Goal: Transaction & Acquisition: Purchase product/service

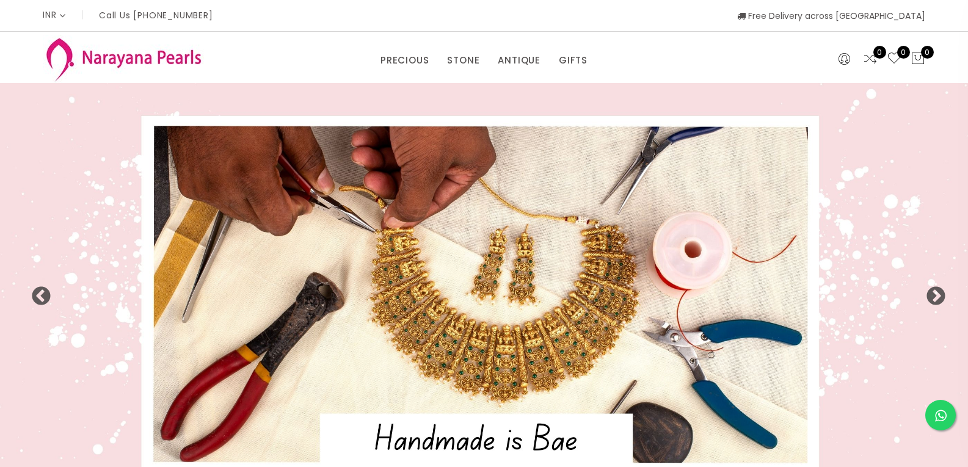
select select "INR"
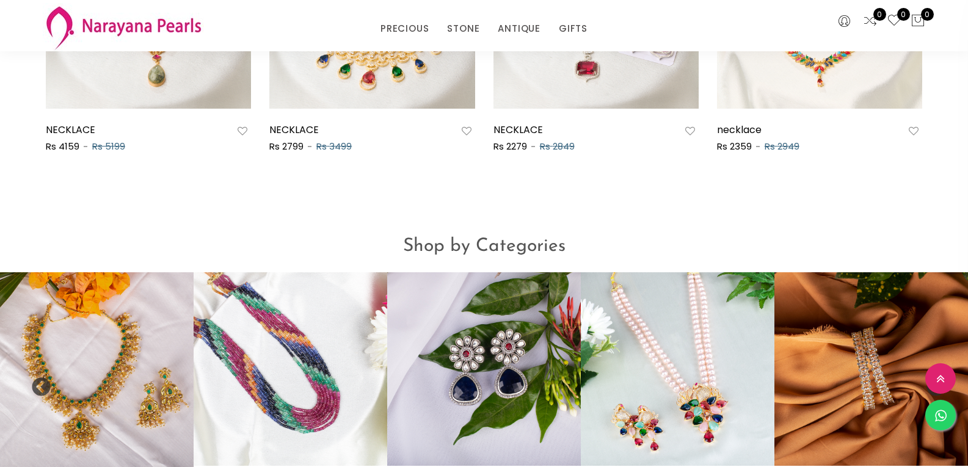
scroll to position [926, 0]
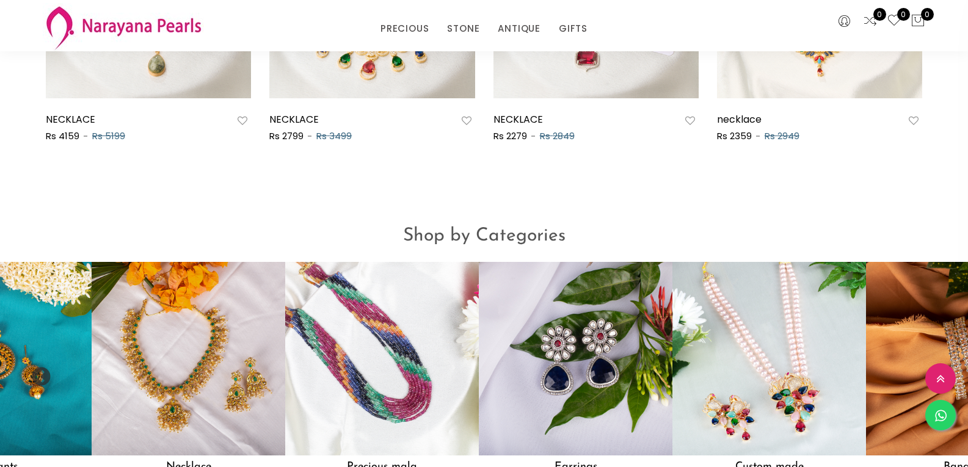
drag, startPoint x: 178, startPoint y: 363, endPoint x: 297, endPoint y: 352, distance: 120.2
click at [285, 352] on img at bounding box center [189, 359] width 194 height 194
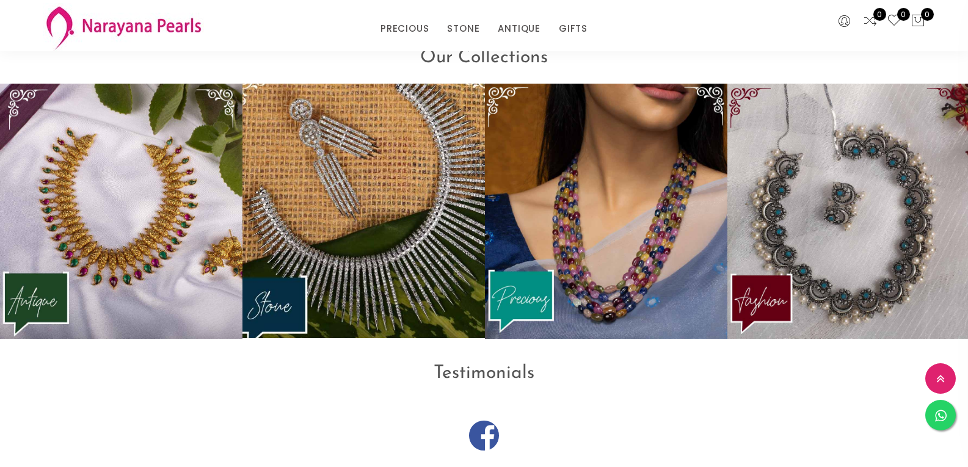
scroll to position [1617, 0]
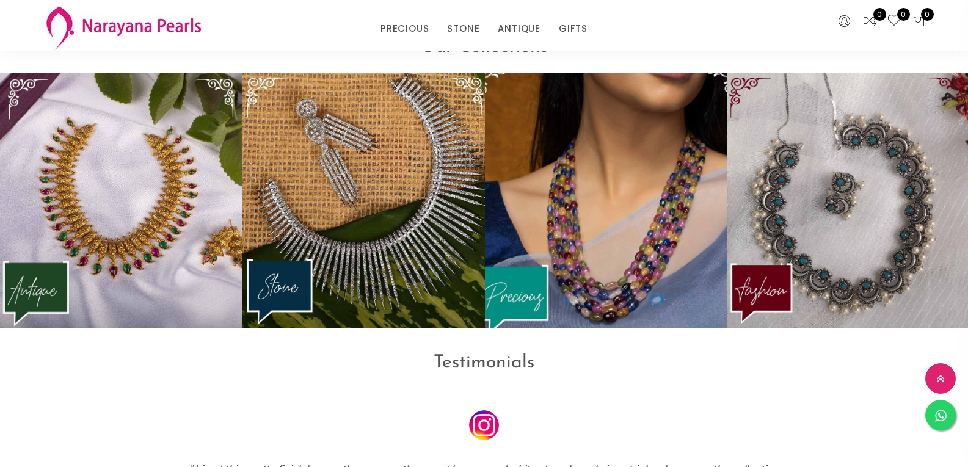
click at [556, 256] on img at bounding box center [606, 200] width 267 height 280
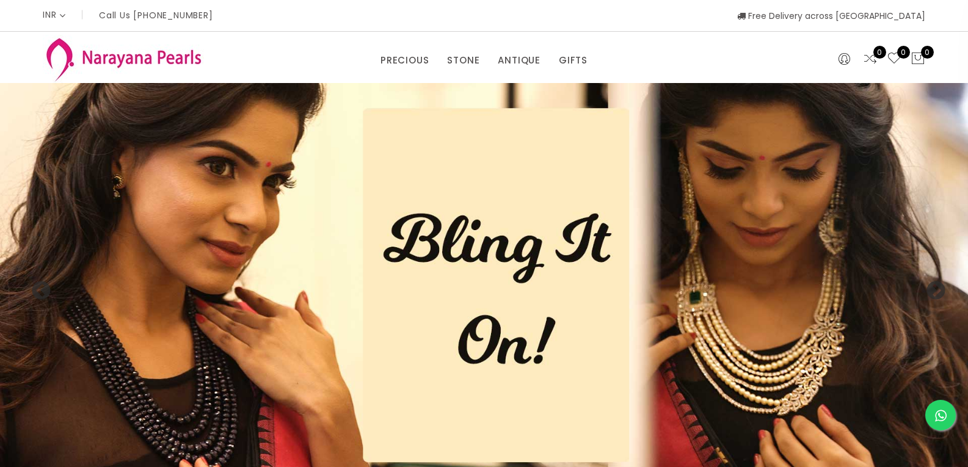
scroll to position [1617, 0]
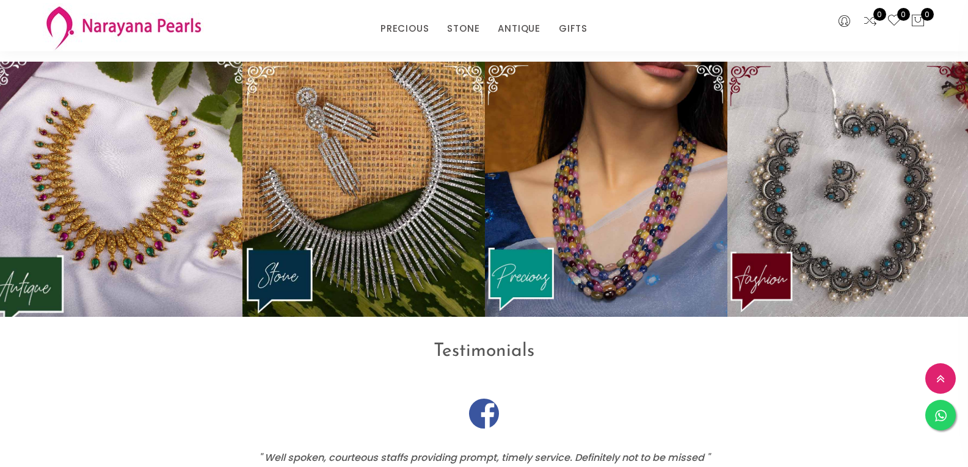
click at [107, 238] on img at bounding box center [121, 189] width 267 height 280
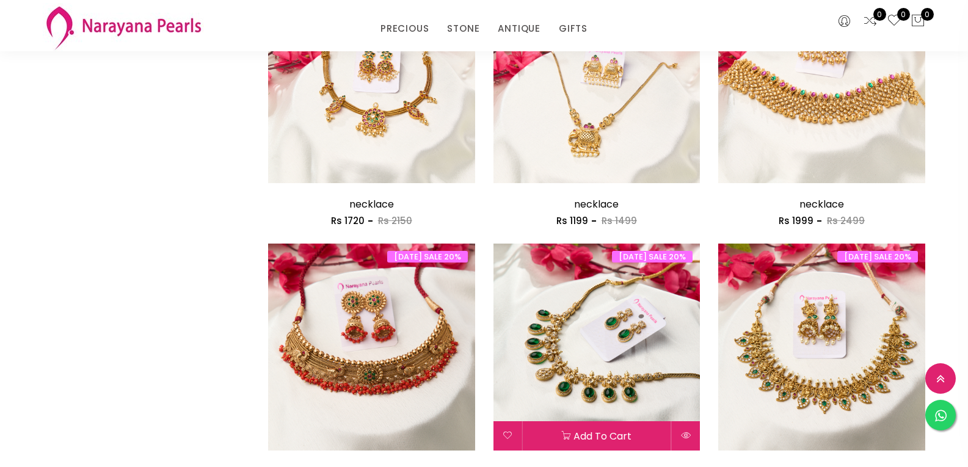
scroll to position [1221, 0]
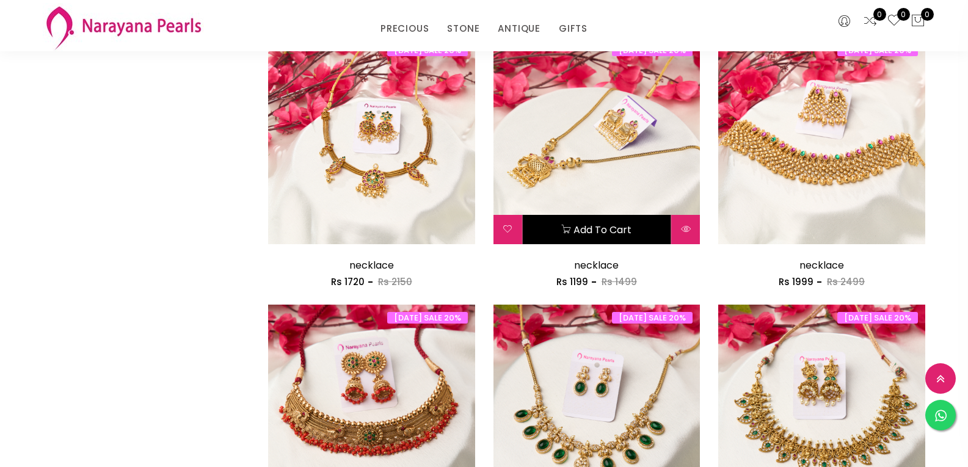
click at [600, 228] on button "Add to cart" at bounding box center [597, 229] width 148 height 29
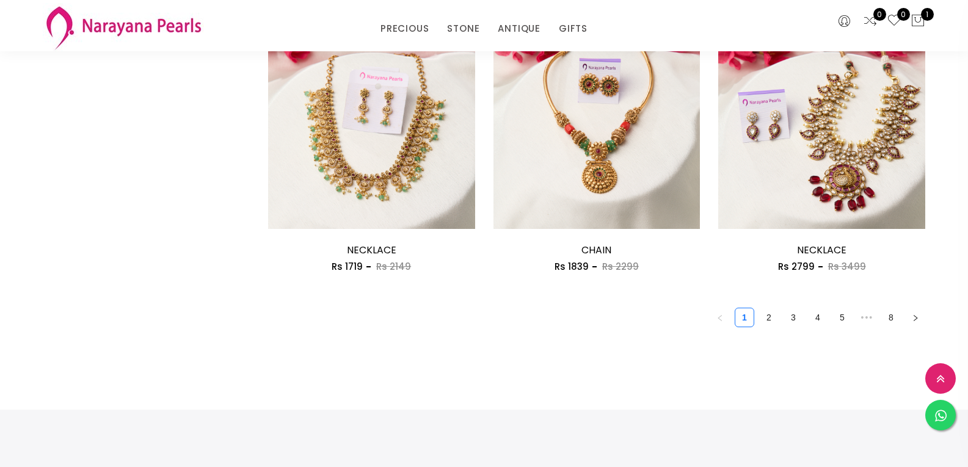
scroll to position [1893, 0]
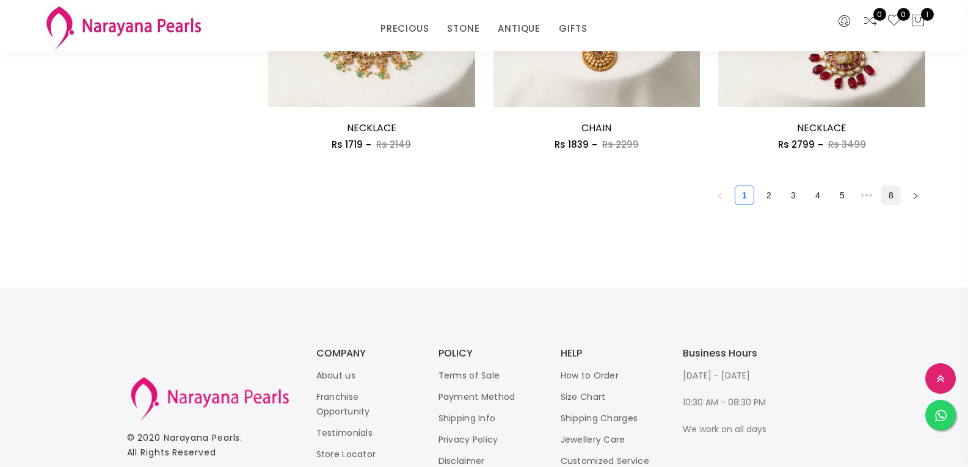
click at [889, 193] on link "8" at bounding box center [891, 195] width 18 height 18
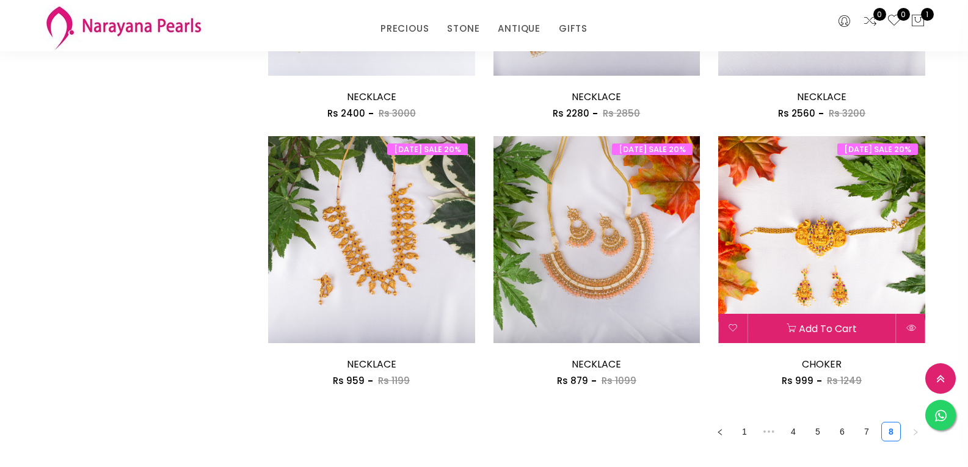
scroll to position [916, 0]
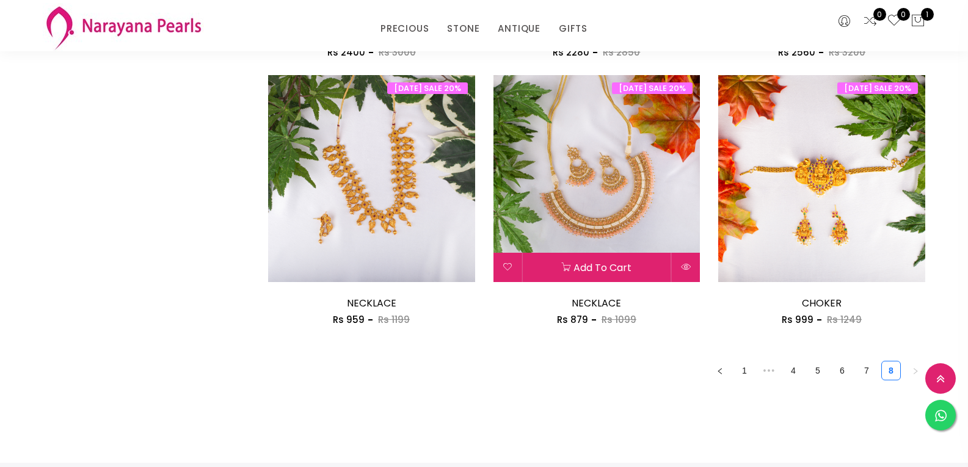
click at [604, 202] on img at bounding box center [596, 178] width 207 height 207
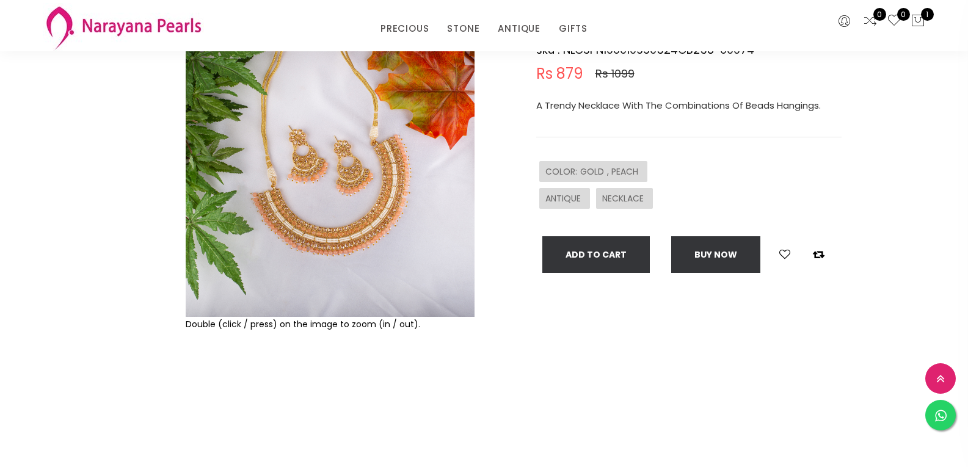
scroll to position [61, 0]
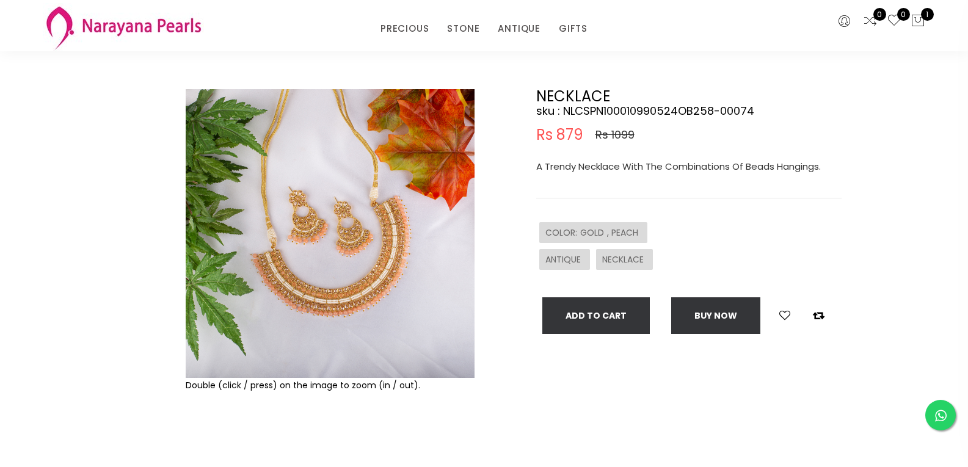
click at [346, 256] on img at bounding box center [330, 233] width 289 height 289
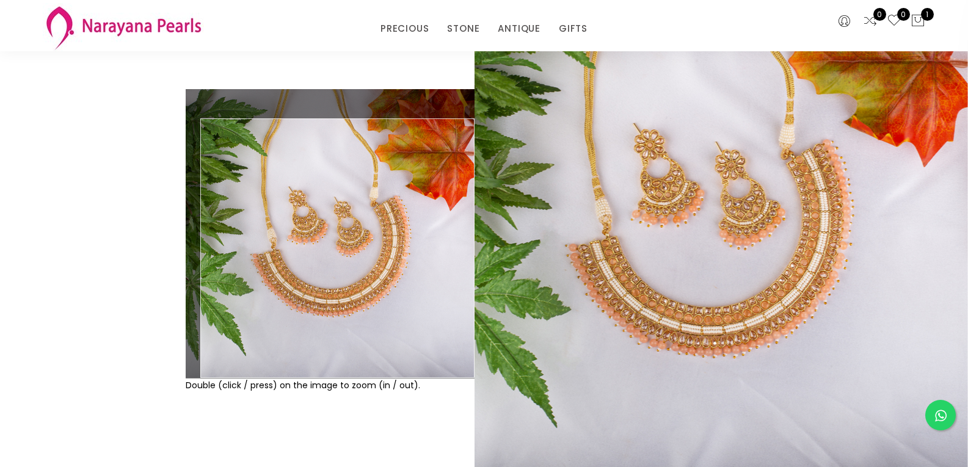
click at [375, 287] on img at bounding box center [330, 233] width 289 height 289
click at [341, 252] on img at bounding box center [330, 233] width 289 height 289
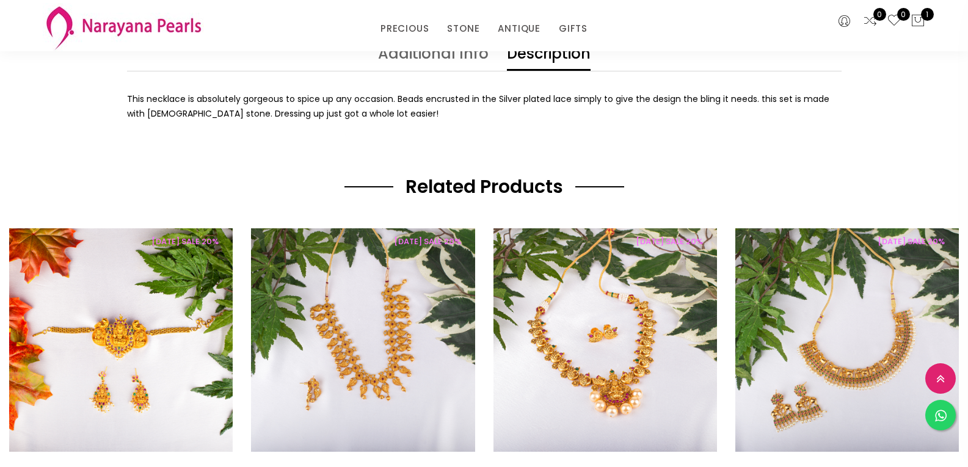
scroll to position [672, 0]
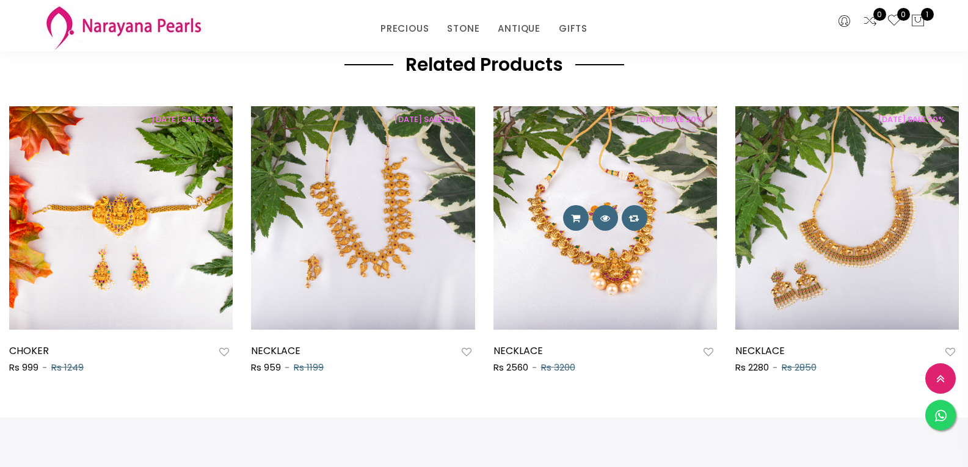
click at [579, 249] on img at bounding box center [604, 217] width 223 height 223
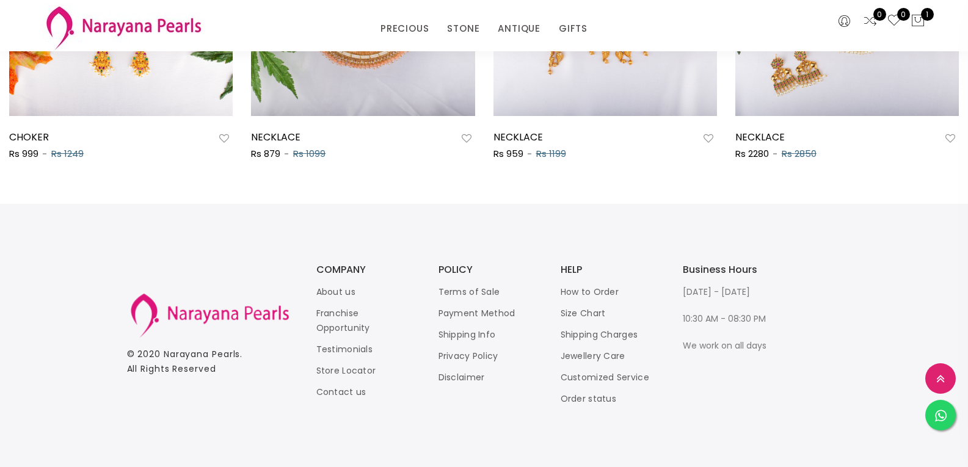
scroll to position [650, 0]
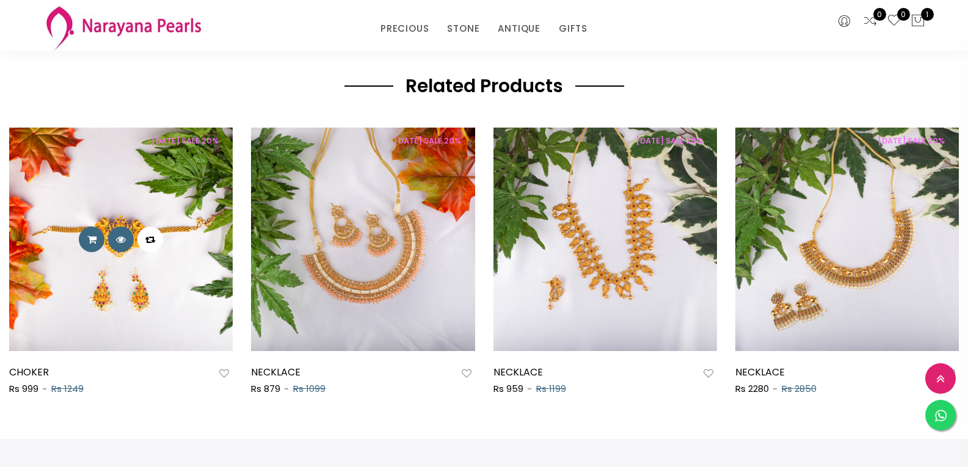
click at [159, 244] on button at bounding box center [150, 240] width 26 height 26
click at [141, 286] on img at bounding box center [120, 239] width 223 height 223
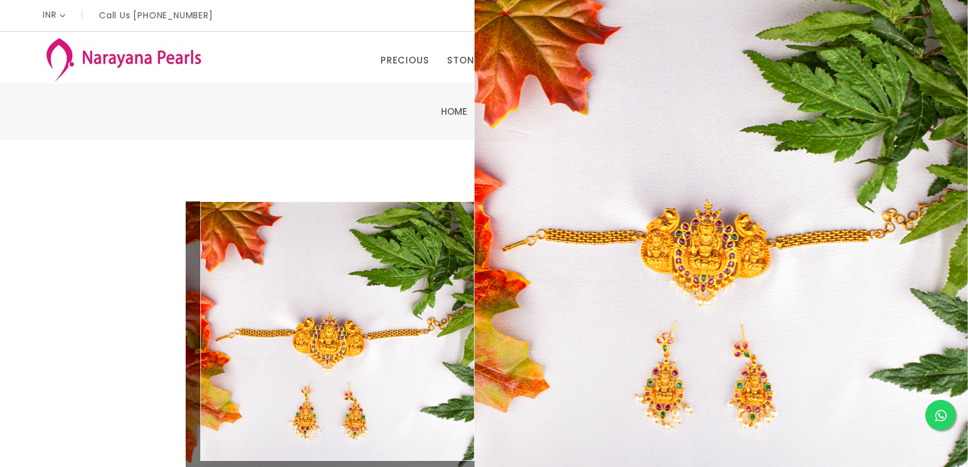
scroll to position [244, 0]
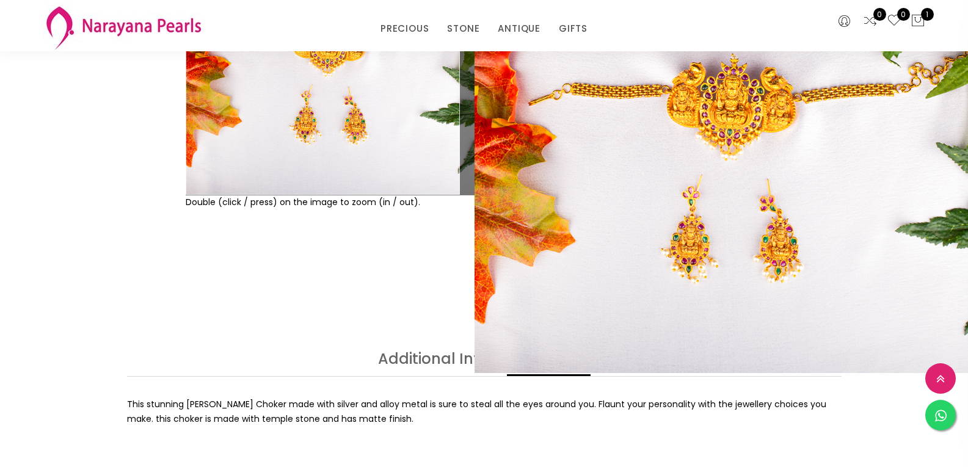
click at [322, 105] on img at bounding box center [330, 50] width 289 height 289
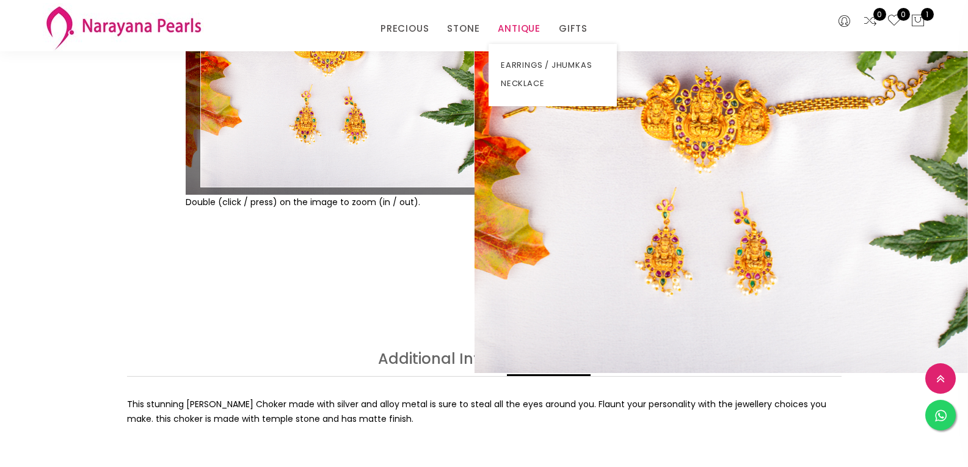
click at [530, 27] on link "ANTIQUE" at bounding box center [519, 29] width 43 height 18
click at [529, 62] on link "EARRINGS / JHUMKAS" at bounding box center [553, 65] width 104 height 18
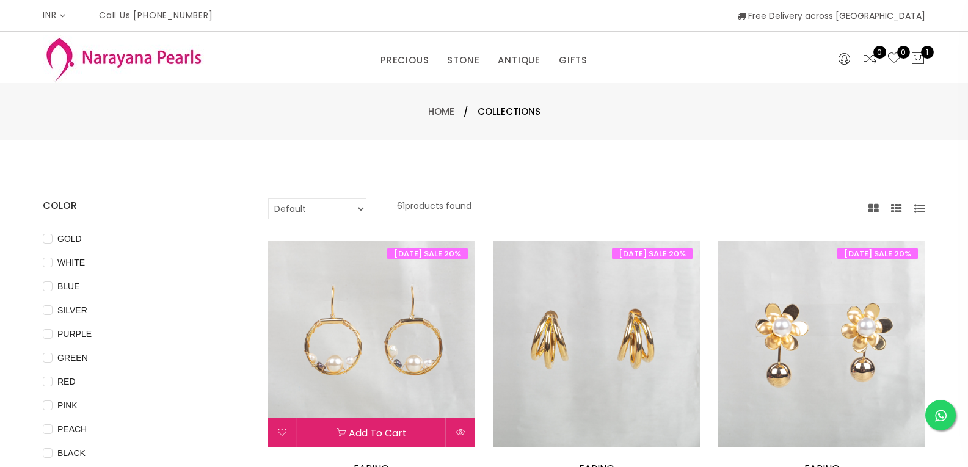
click at [425, 360] on img at bounding box center [371, 344] width 207 height 207
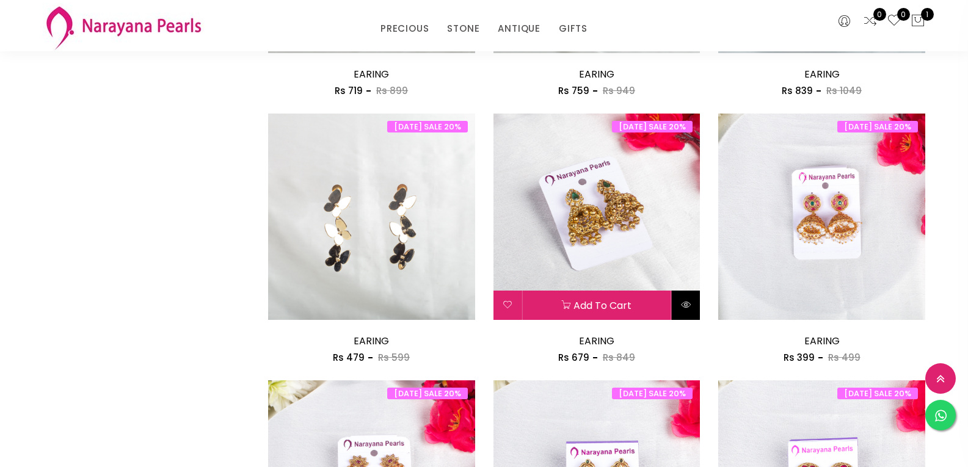
scroll to position [733, 0]
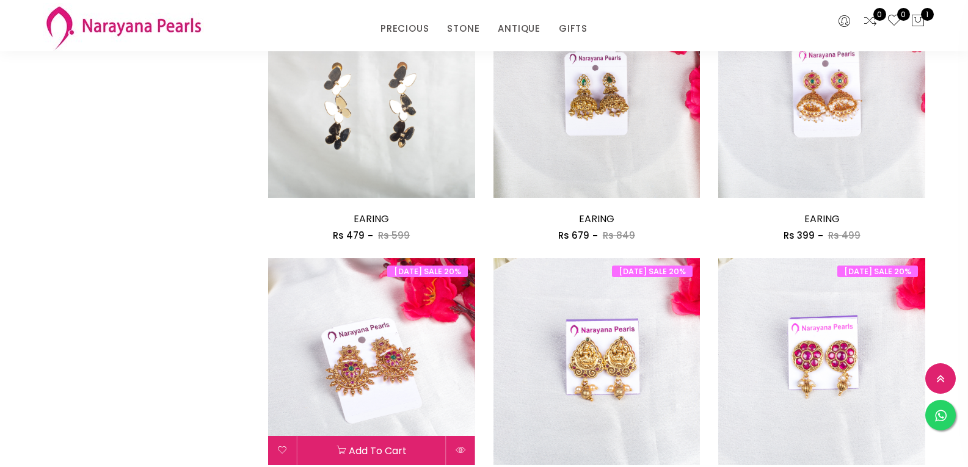
click at [393, 360] on img at bounding box center [371, 361] width 207 height 207
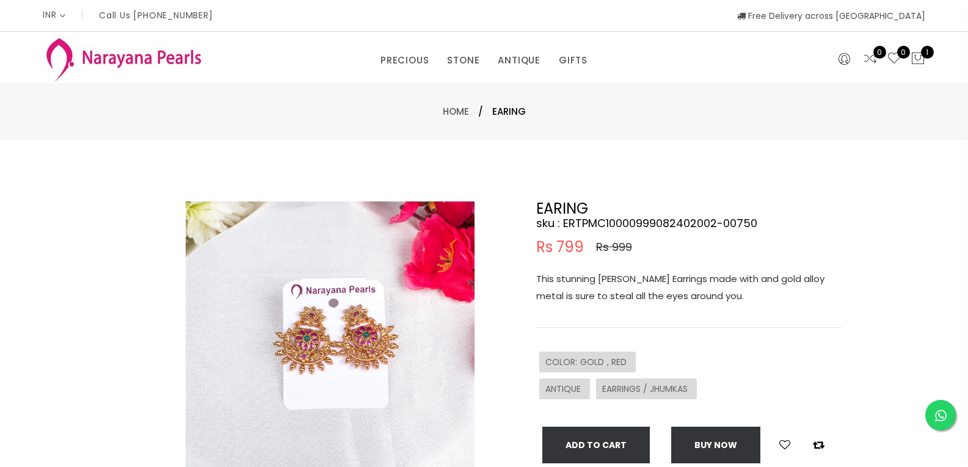
click at [347, 344] on img at bounding box center [330, 345] width 289 height 289
click at [378, 351] on img at bounding box center [330, 345] width 289 height 289
click at [370, 343] on img at bounding box center [330, 345] width 289 height 289
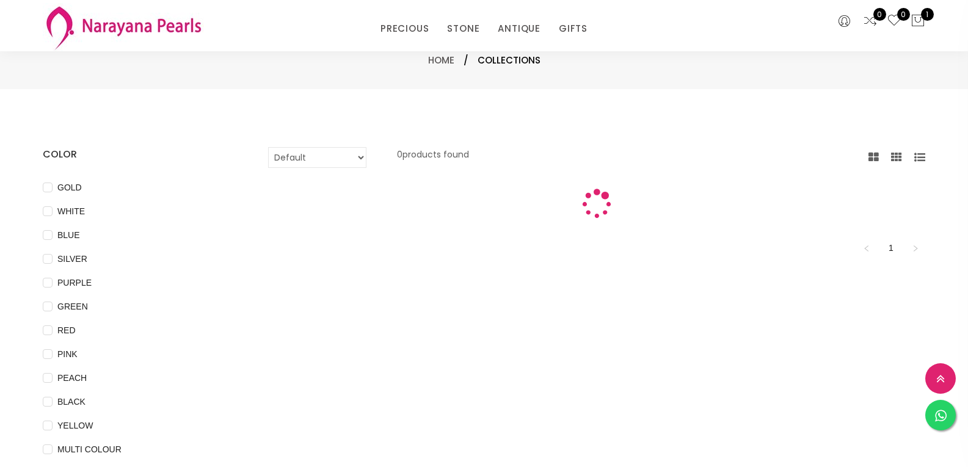
scroll to position [539, 0]
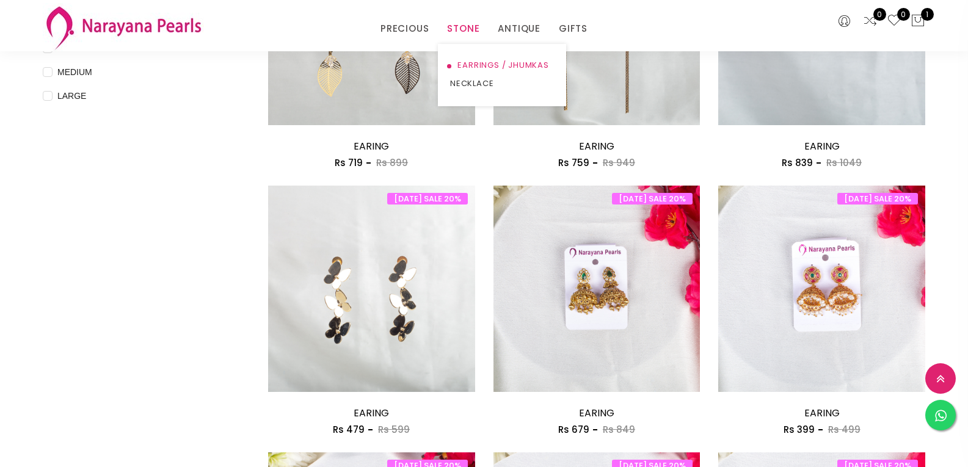
click at [479, 65] on link "EARRINGS / JHUMKAS" at bounding box center [502, 65] width 104 height 18
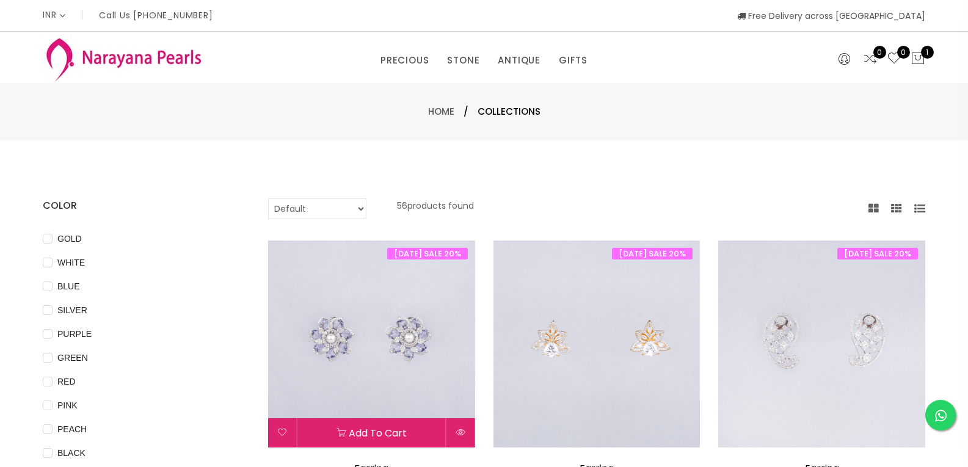
click at [405, 330] on img at bounding box center [371, 344] width 207 height 207
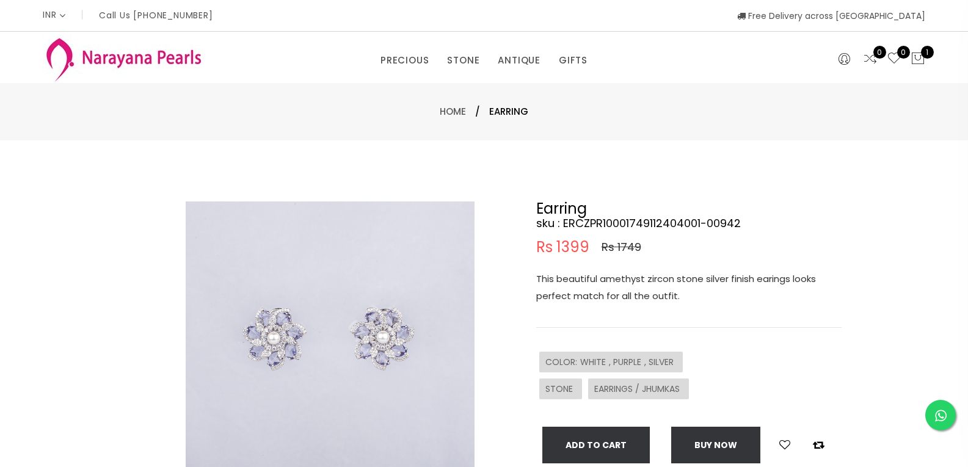
click at [396, 341] on img at bounding box center [330, 345] width 289 height 289
click at [389, 333] on img at bounding box center [330, 345] width 289 height 289
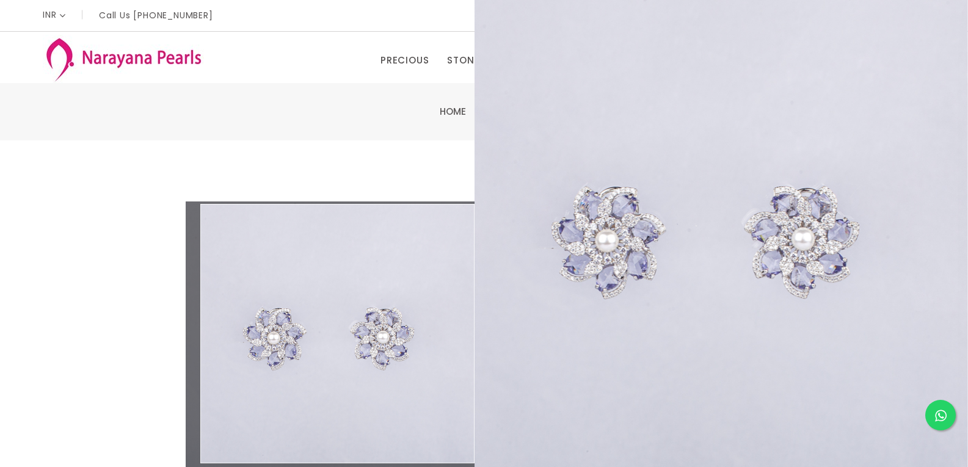
click at [385, 334] on img at bounding box center [330, 345] width 289 height 289
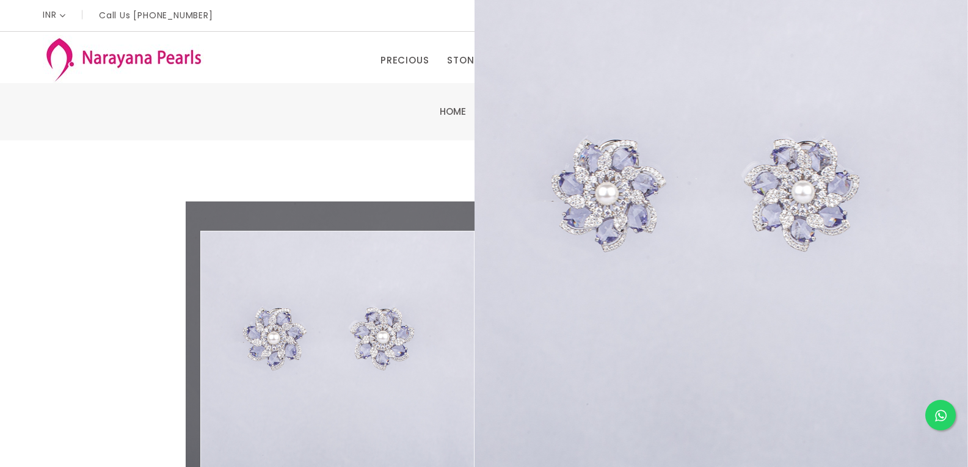
drag, startPoint x: 393, startPoint y: 368, endPoint x: 395, endPoint y: 362, distance: 6.6
click at [393, 368] on img at bounding box center [330, 345] width 289 height 289
